Goal: Navigation & Orientation: Find specific page/section

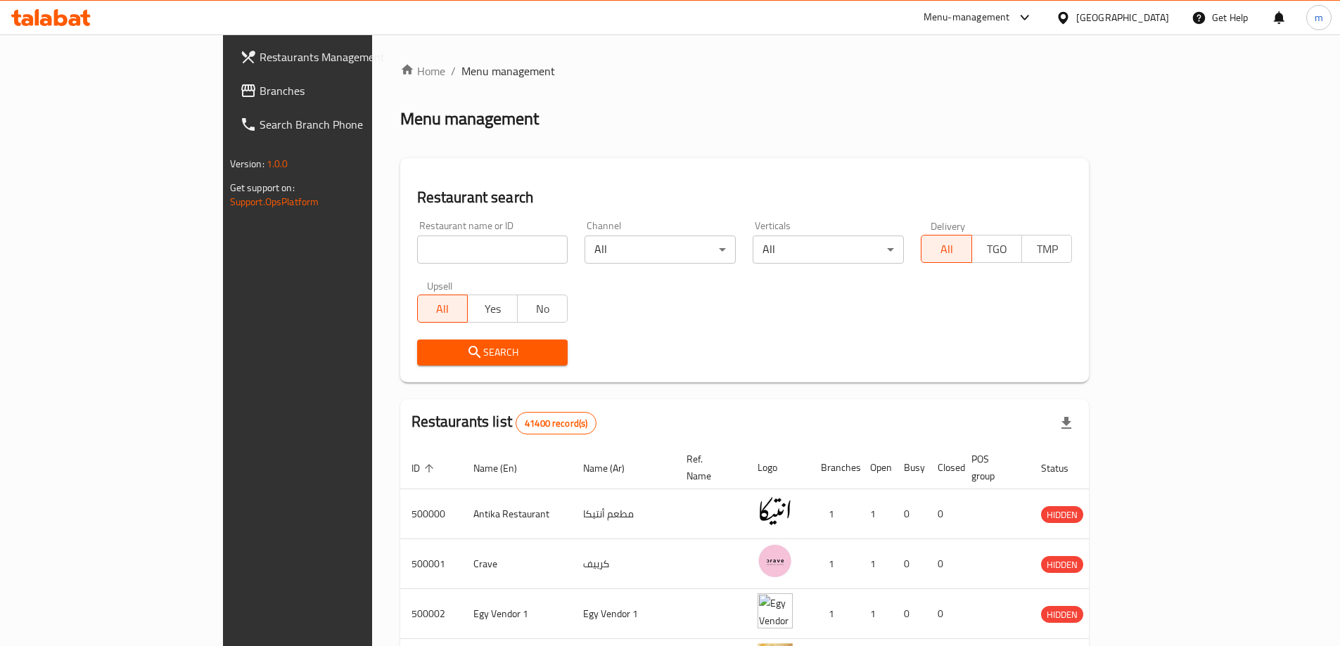
click at [417, 240] on input "search" at bounding box center [492, 250] width 151 height 28
click at [1171, 16] on div "Egypt" at bounding box center [1113, 18] width 136 height 34
click at [1159, 21] on div "Egypt" at bounding box center [1122, 17] width 93 height 15
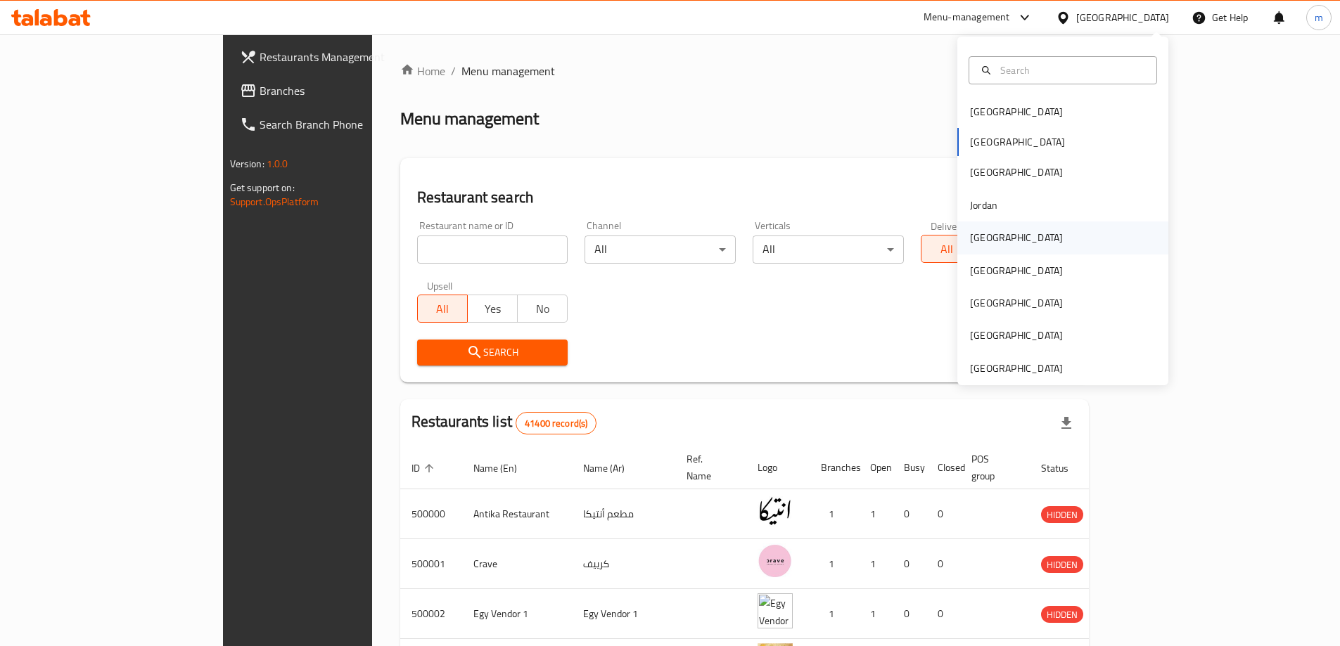
click at [1002, 236] on div "[GEOGRAPHIC_DATA]" at bounding box center [1062, 238] width 211 height 32
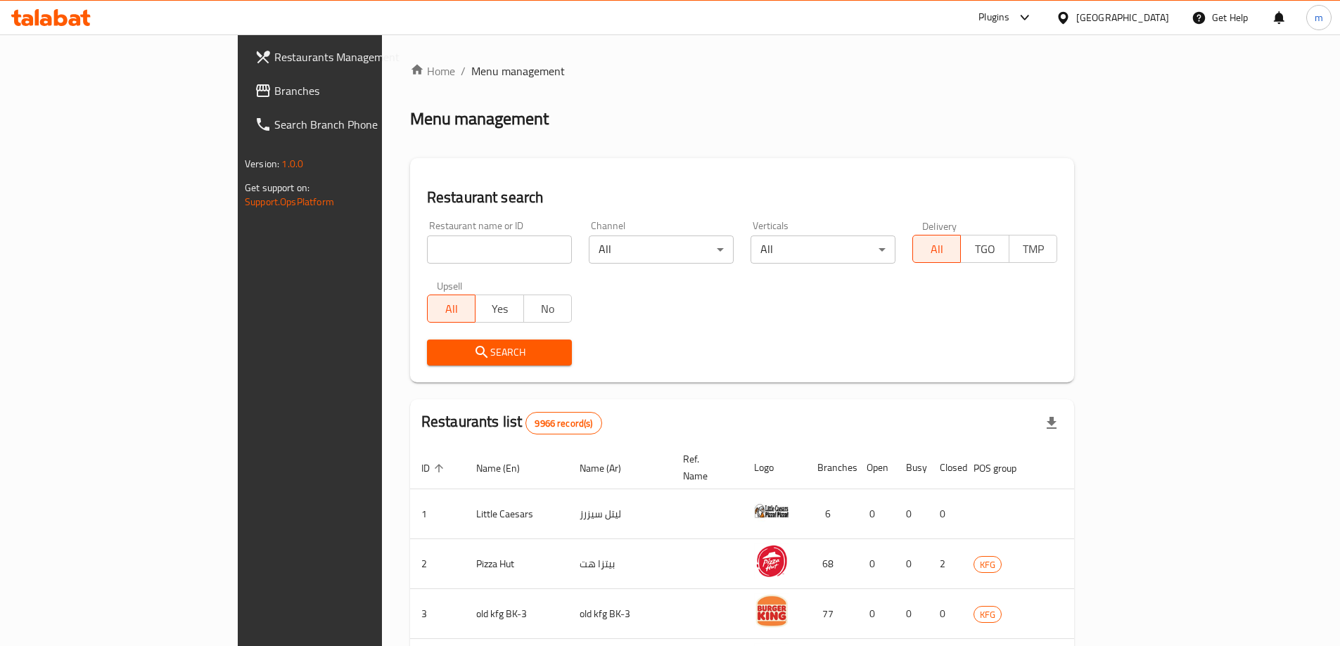
click at [1033, 17] on icon at bounding box center [1025, 17] width 17 height 17
click at [996, 132] on div "Restaurant-Management" at bounding box center [953, 127] width 110 height 15
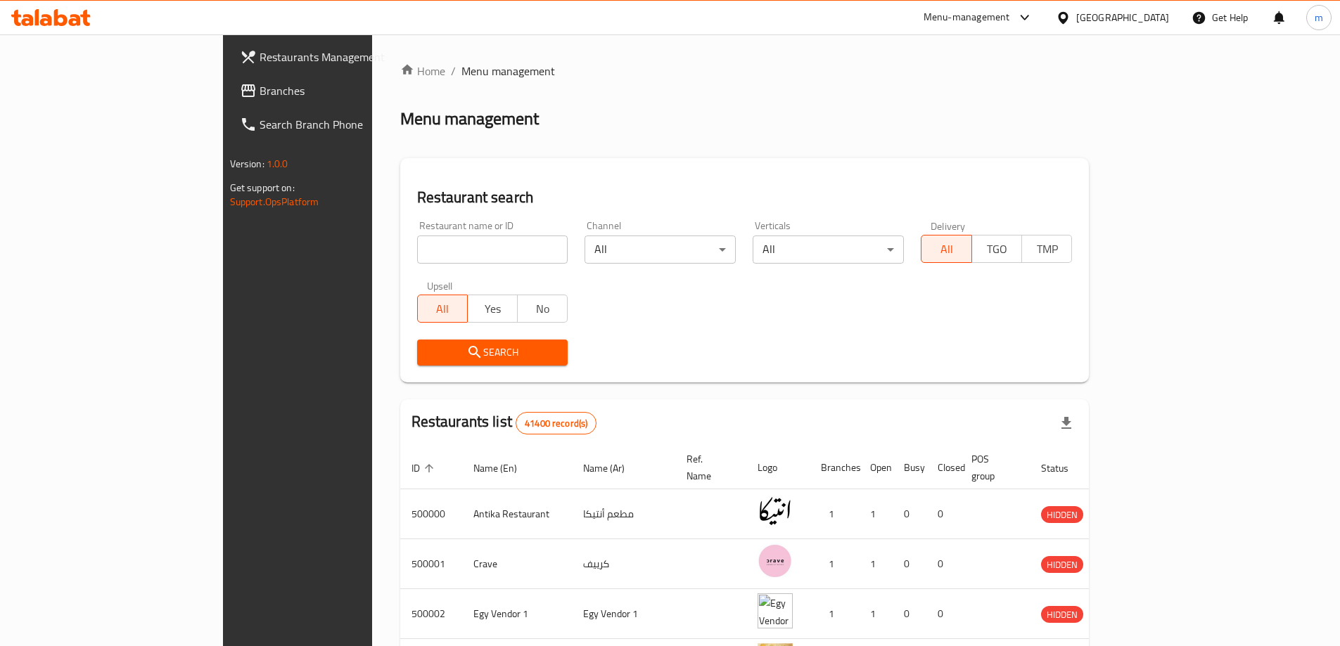
click at [1159, 15] on div "[GEOGRAPHIC_DATA]" at bounding box center [1122, 17] width 93 height 15
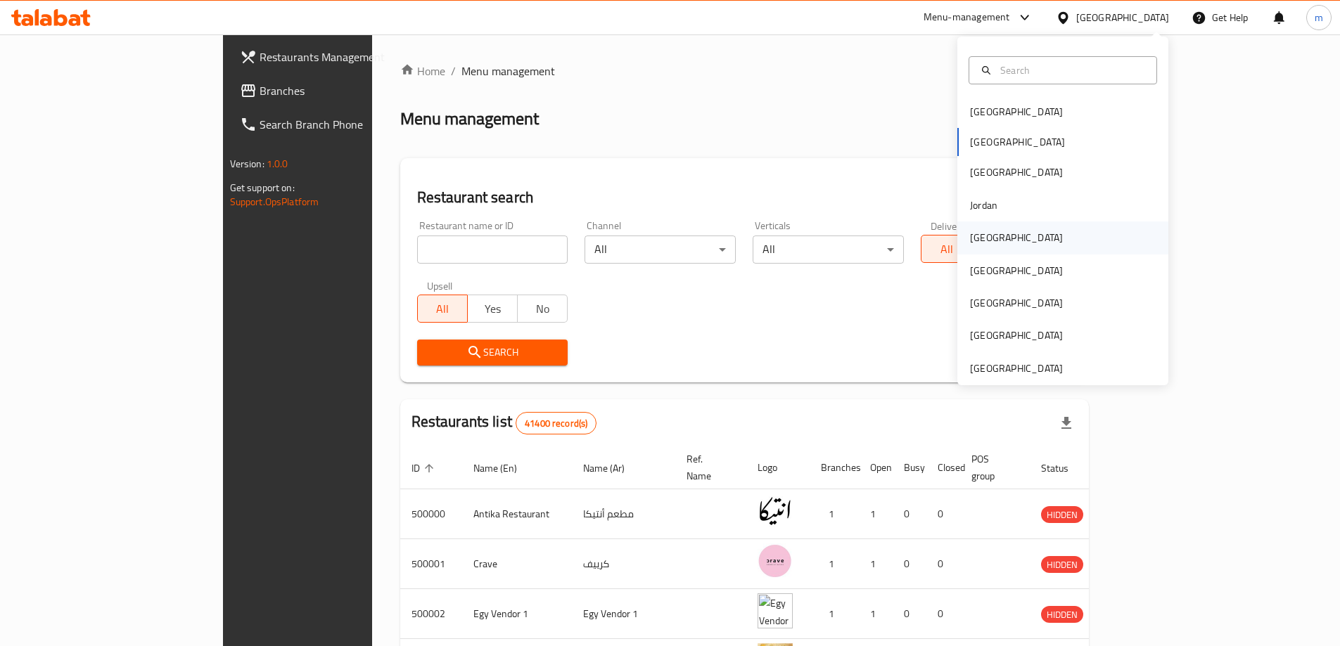
click at [998, 245] on div "[GEOGRAPHIC_DATA]" at bounding box center [1016, 238] width 115 height 32
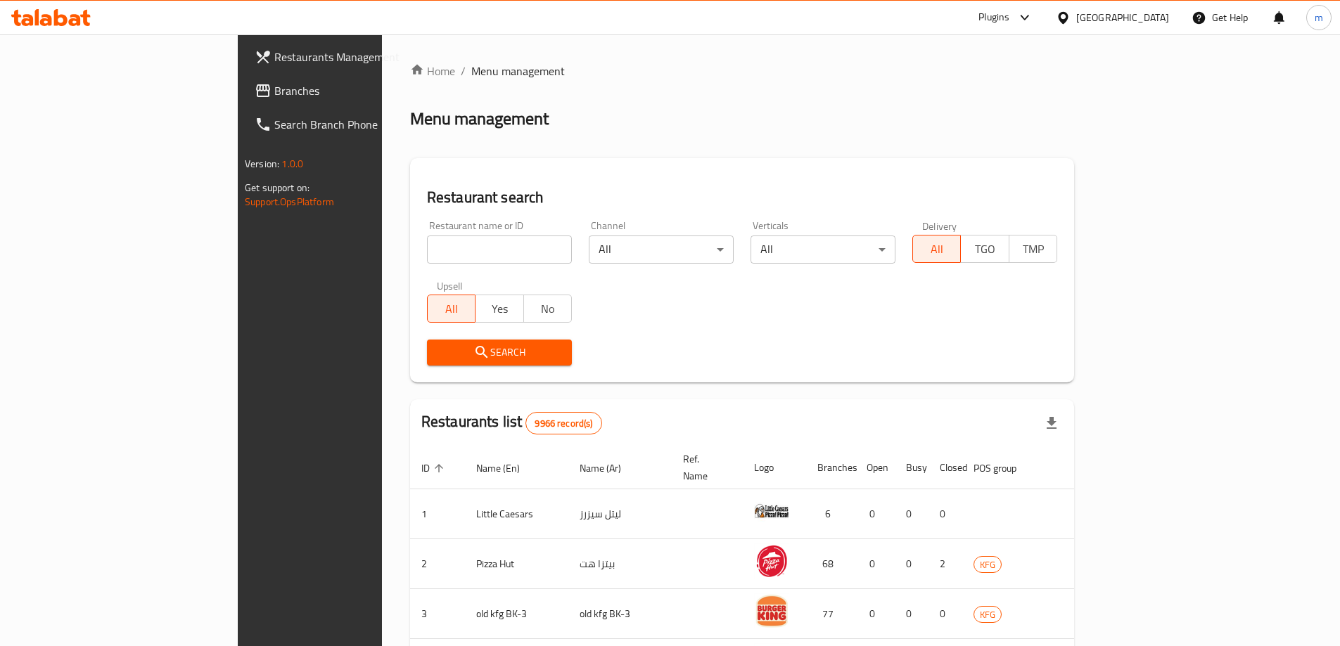
click at [1033, 22] on icon at bounding box center [1025, 17] width 17 height 17
click at [1004, 134] on div "Restaurant-Management" at bounding box center [953, 127] width 110 height 15
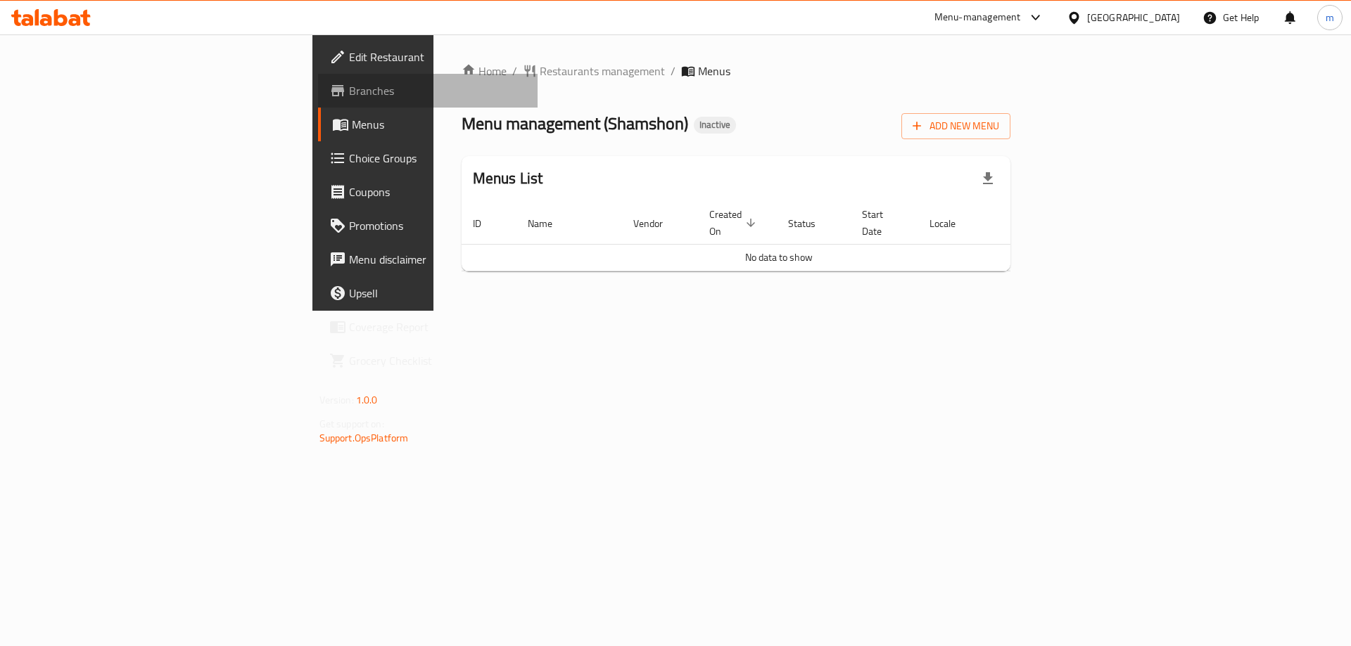
click at [349, 94] on span "Branches" at bounding box center [438, 90] width 178 height 17
click at [352, 118] on span "Menus" at bounding box center [439, 124] width 175 height 17
click at [318, 136] on link "Menus" at bounding box center [428, 125] width 220 height 34
click at [349, 88] on span "Branches" at bounding box center [438, 90] width 178 height 17
